Goal: Task Accomplishment & Management: Manage account settings

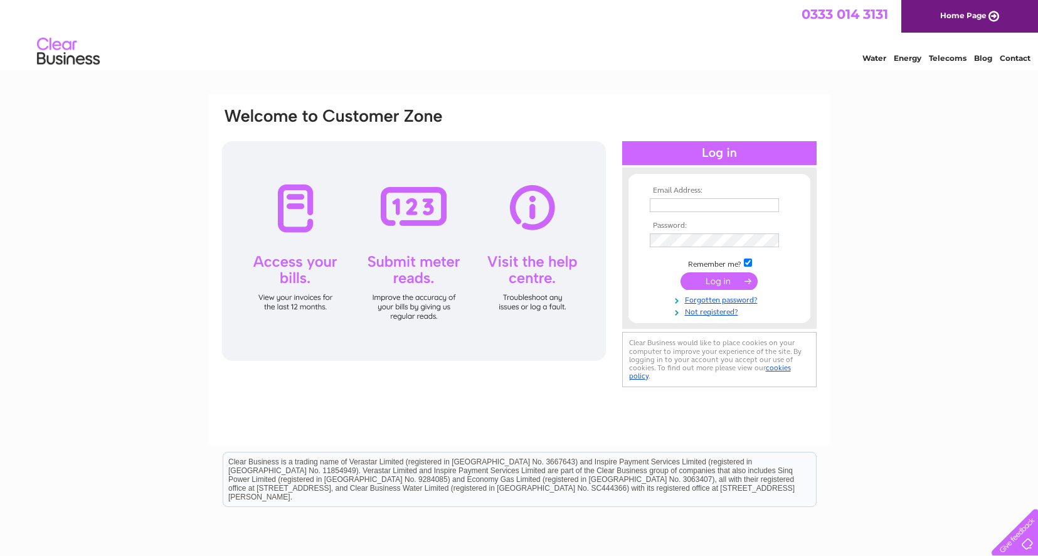
type input "[EMAIL_ADDRESS][DOMAIN_NAME]"
click at [704, 278] on input "submit" at bounding box center [718, 281] width 77 height 18
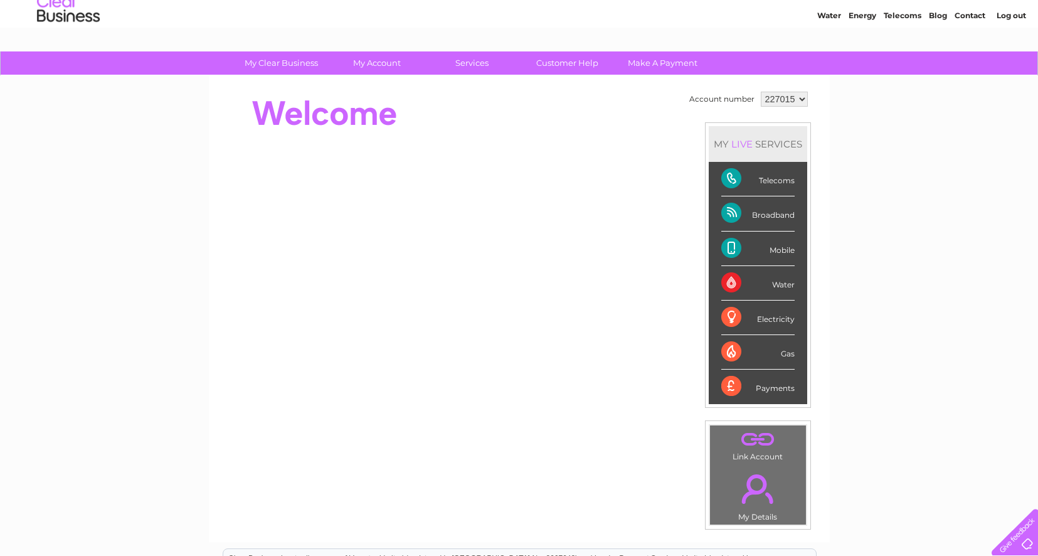
scroll to position [47, 0]
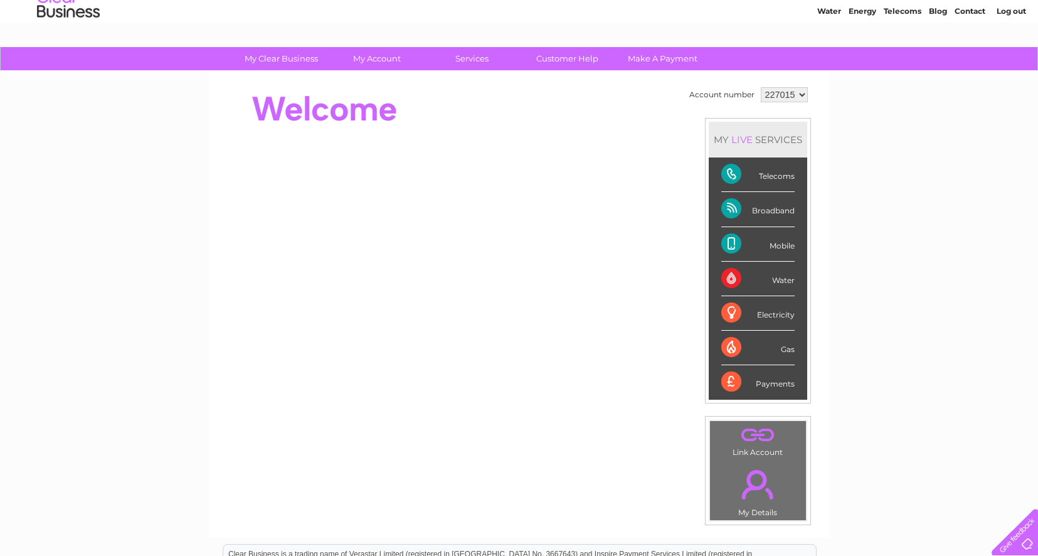
click at [777, 242] on div "Mobile" at bounding box center [757, 244] width 73 height 34
click at [727, 242] on div "Mobile" at bounding box center [757, 244] width 73 height 34
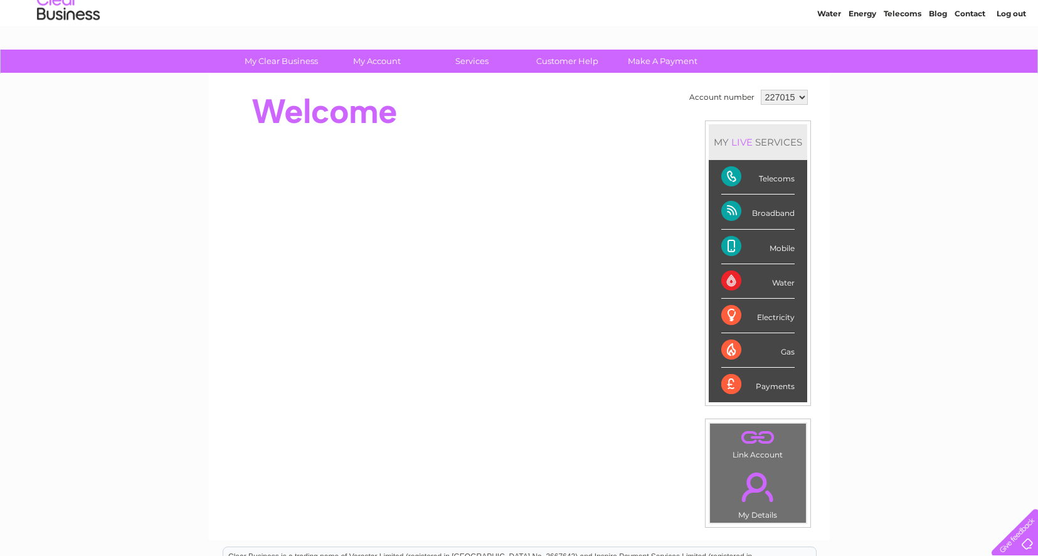
scroll to position [42, 0]
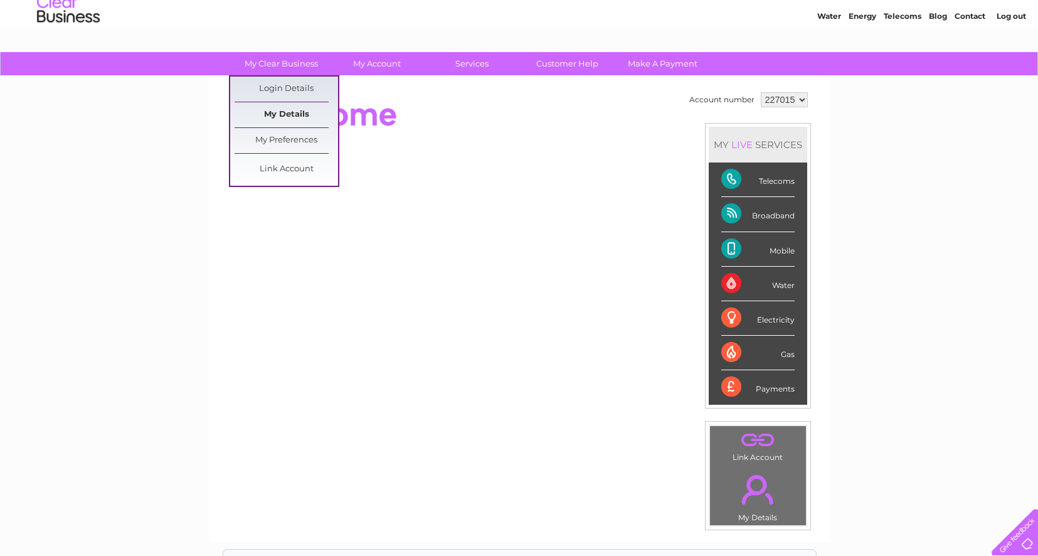
click at [280, 114] on link "My Details" at bounding box center [286, 114] width 103 height 25
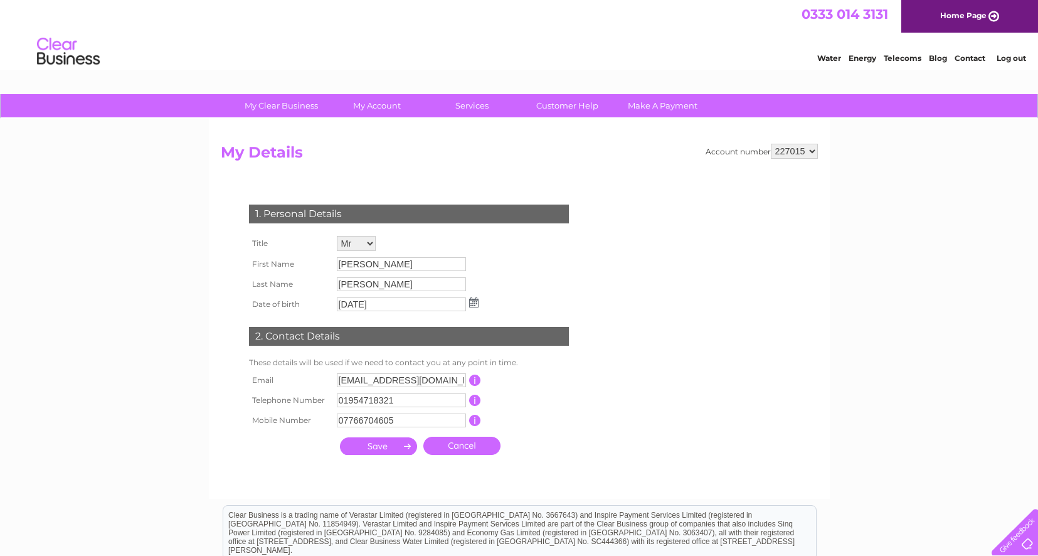
click at [966, 58] on link "Contact" at bounding box center [970, 57] width 31 height 9
